Goal: Ask a question

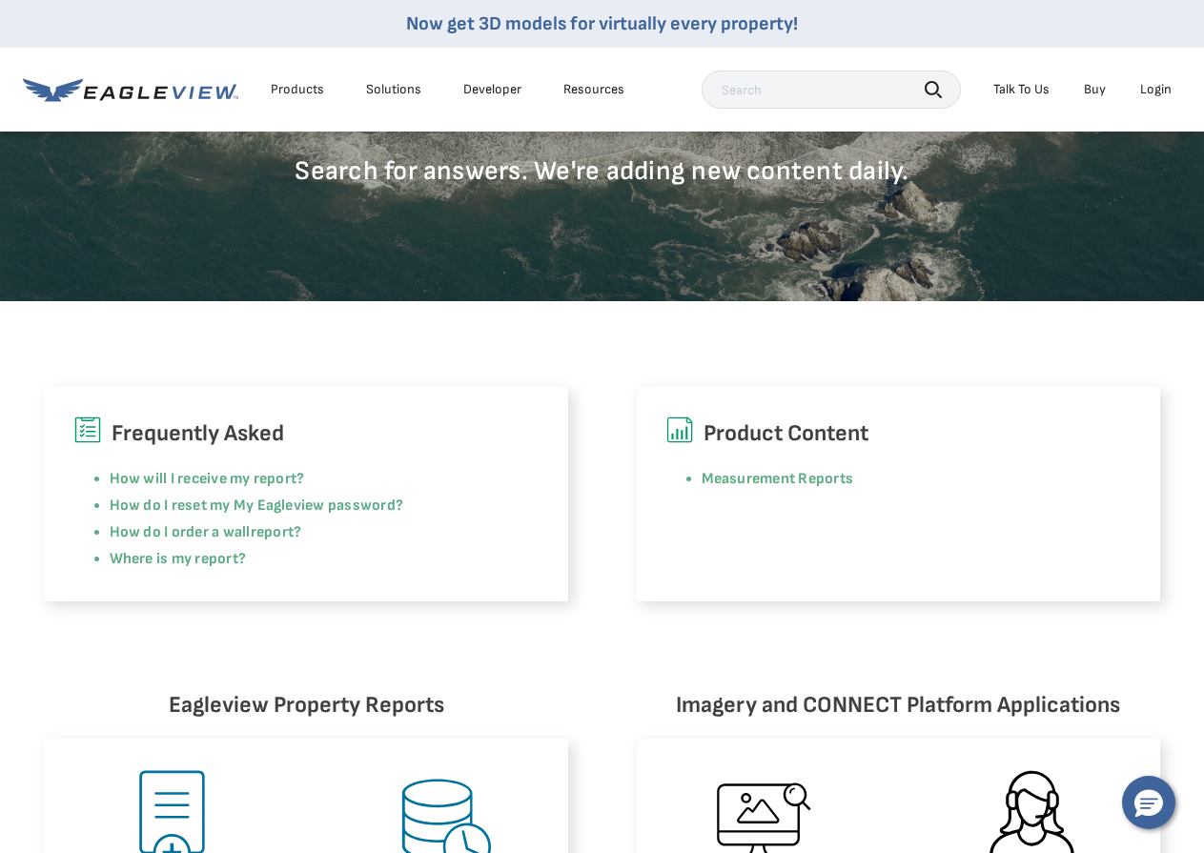
scroll to position [381, 0]
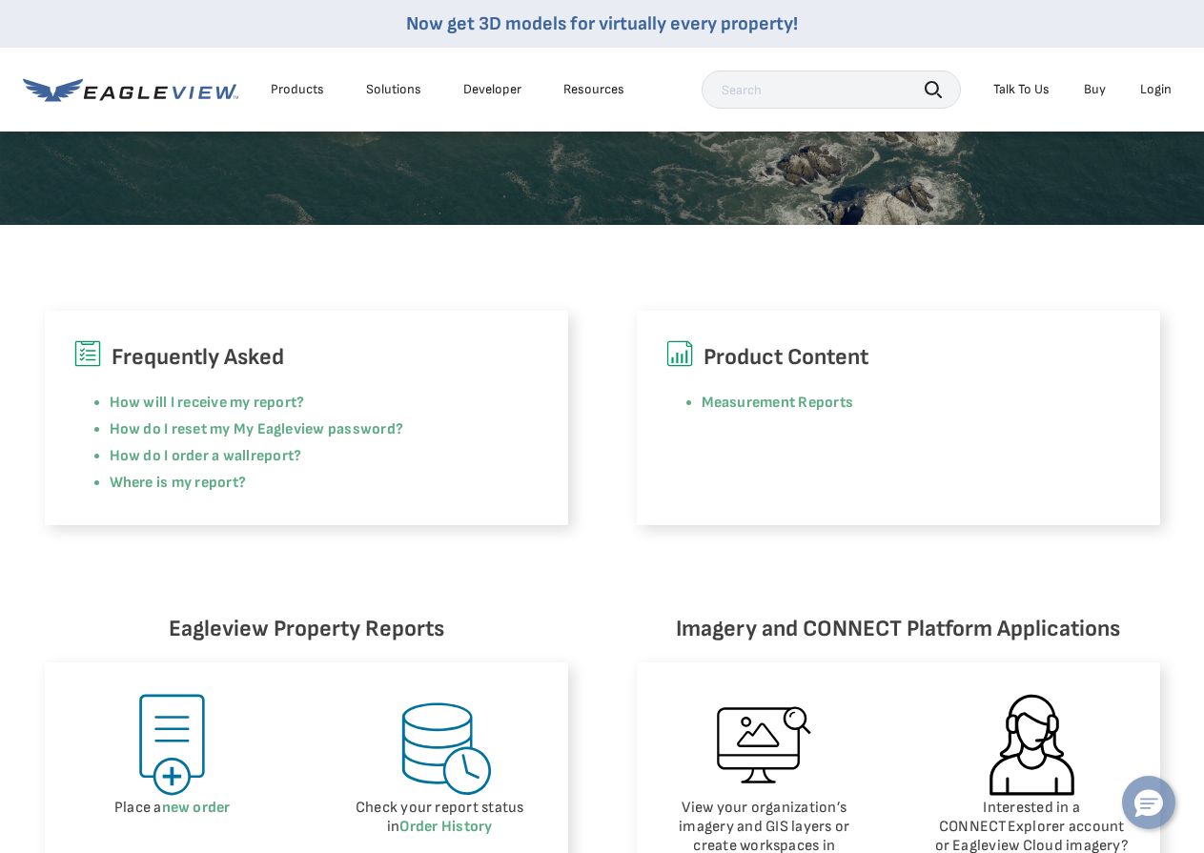
click at [1171, 810] on button "Hello, have a question? Let’s chat." at bounding box center [1148, 802] width 53 height 53
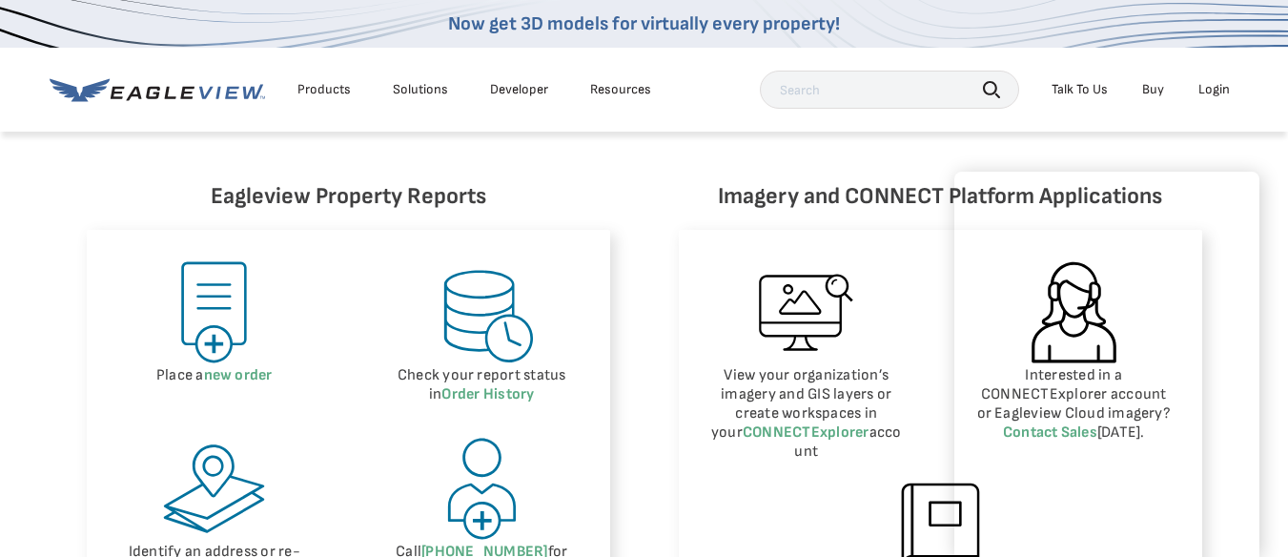
scroll to position [858, 0]
